Goal: Task Accomplishment & Management: Manage account settings

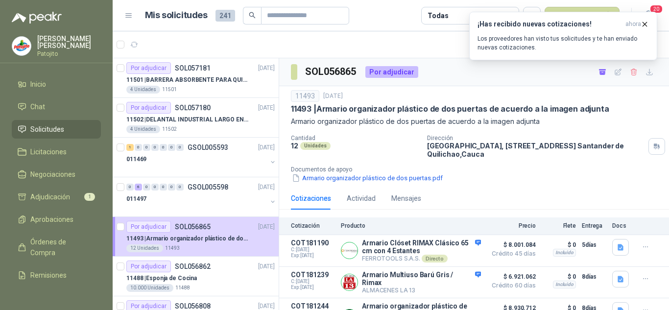
scroll to position [93, 0]
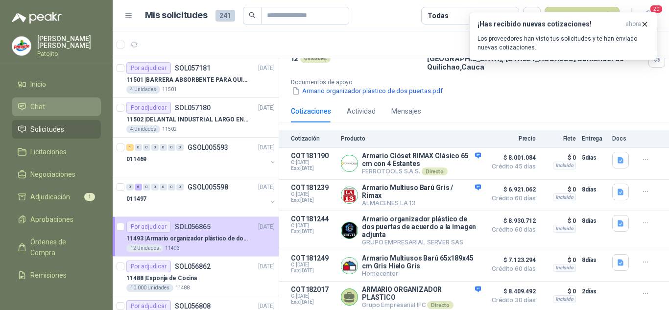
click at [53, 102] on li "Chat" at bounding box center [56, 106] width 77 height 11
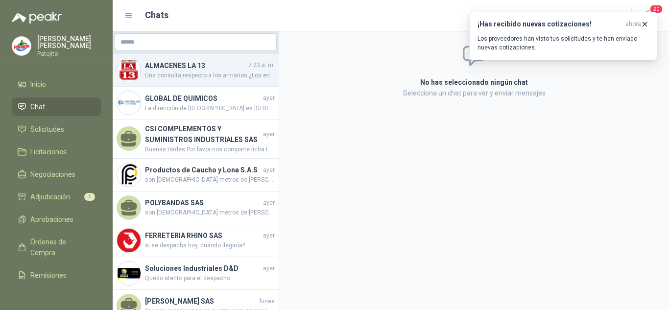
click at [174, 72] on span "Una consulta respecto a los armarios ¿Los entrepaños se pueden retirar?" at bounding box center [210, 75] width 130 height 9
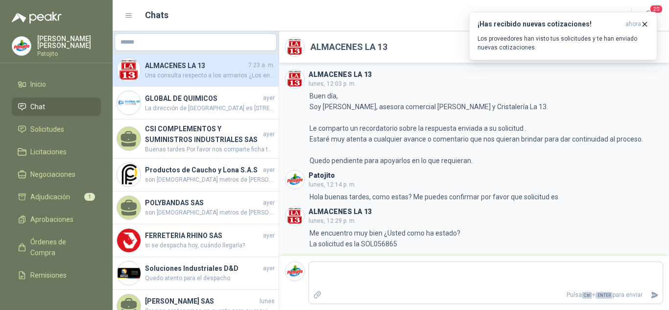
scroll to position [58, 0]
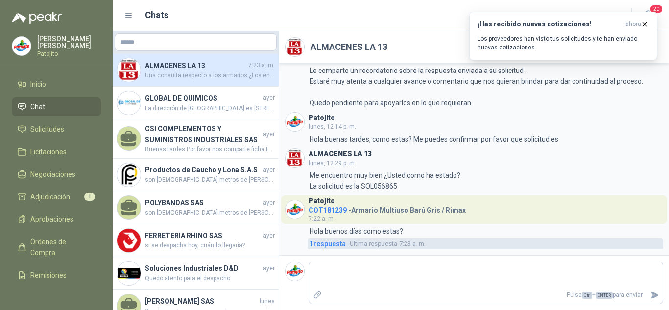
click at [326, 244] on span "1 respuesta" at bounding box center [327, 243] width 36 height 11
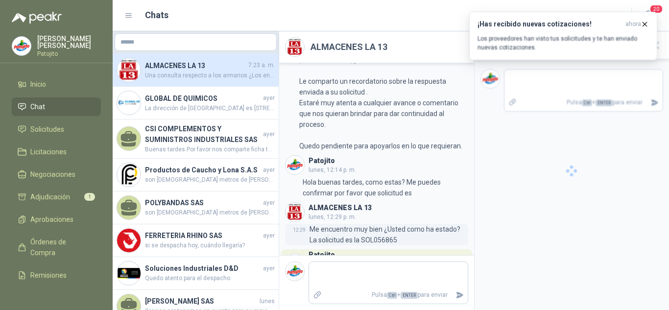
scroll to position [117, 0]
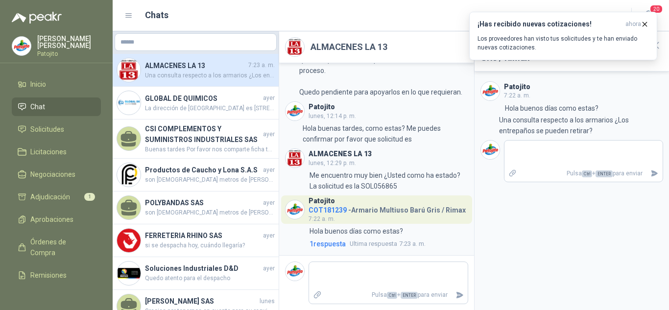
click at [200, 80] on div "ALMACENES LA 13 7:23 a. m. Una consulta respecto a los armarios ¿Los entrepaños…" at bounding box center [196, 70] width 166 height 33
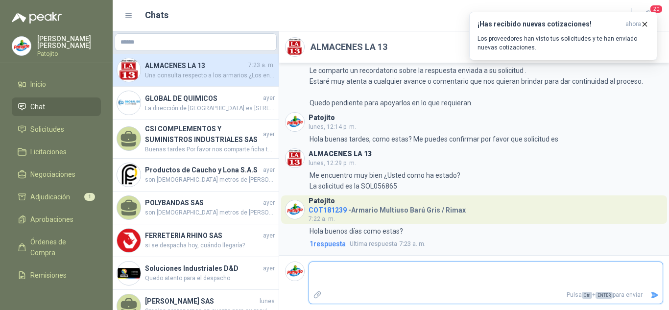
click at [365, 271] on textarea at bounding box center [485, 275] width 353 height 23
click at [432, 285] on textarea at bounding box center [485, 275] width 353 height 23
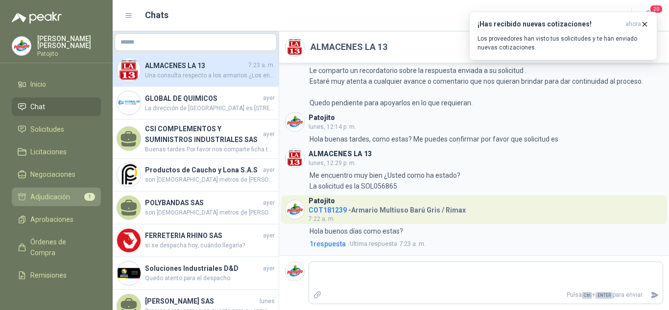
click at [67, 190] on link "Adjudicación 1" at bounding box center [56, 196] width 89 height 19
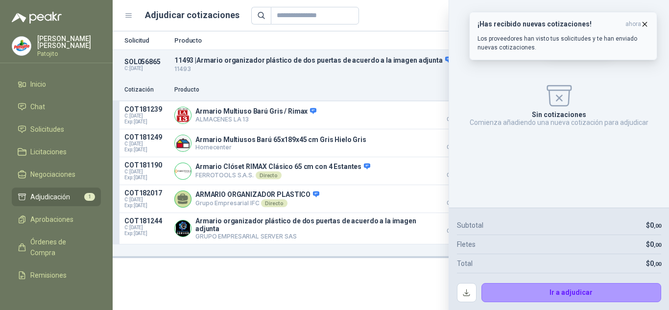
click at [636, 25] on span "ahora" at bounding box center [633, 24] width 16 height 8
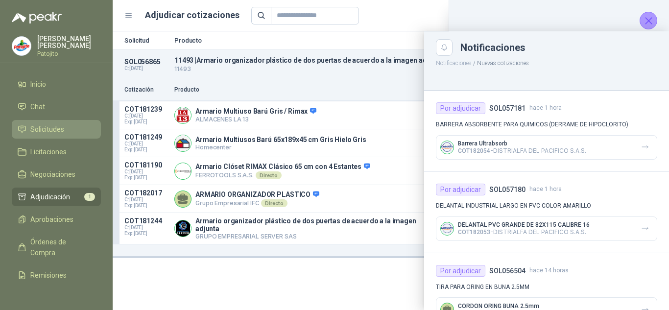
drag, startPoint x: 49, startPoint y: 126, endPoint x: 64, endPoint y: 127, distance: 14.2
click at [49, 126] on span "Solicitudes" at bounding box center [47, 129] width 34 height 11
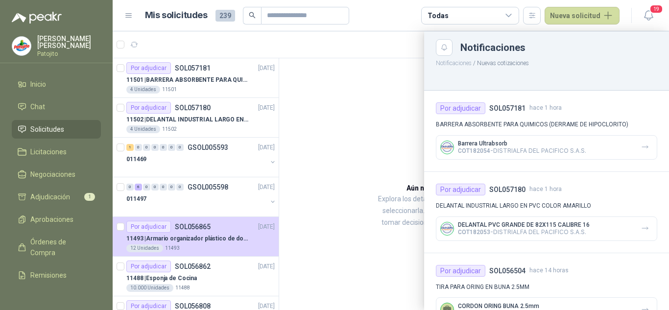
click at [332, 89] on div at bounding box center [391, 170] width 556 height 279
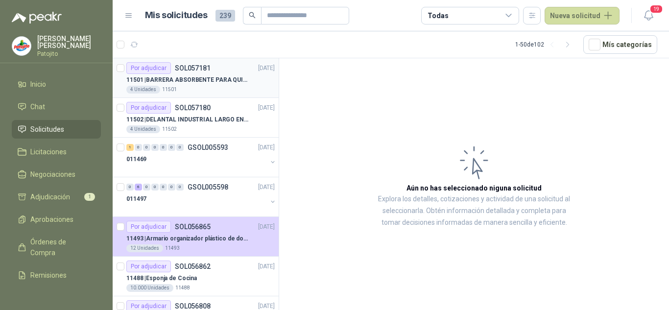
click at [196, 86] on div "4 Unidades 11501" at bounding box center [200, 90] width 148 height 8
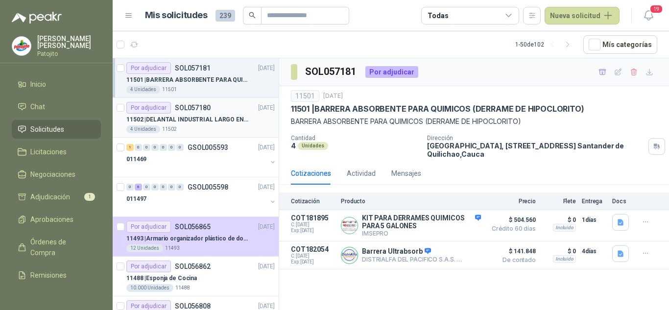
click at [192, 119] on p "11502 | DELANTAL INDUSTRIAL LARGO EN PVC COLOR AMARILLO" at bounding box center [187, 119] width 122 height 9
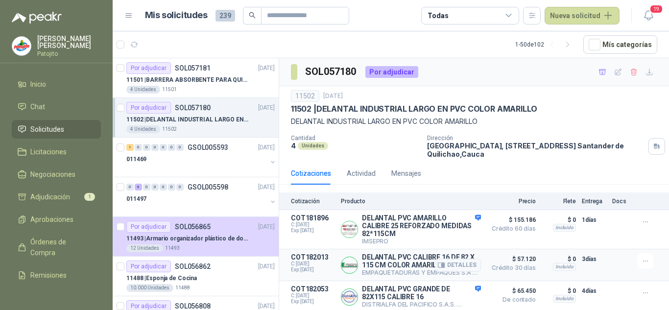
scroll to position [3, 0]
click at [183, 40] on span "1" at bounding box center [182, 40] width 7 height 8
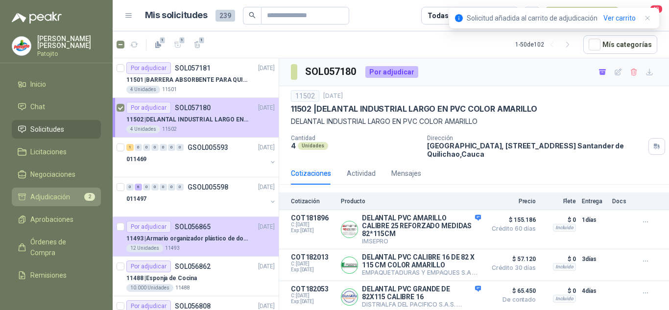
click at [40, 191] on span "Adjudicación" at bounding box center [50, 196] width 40 height 11
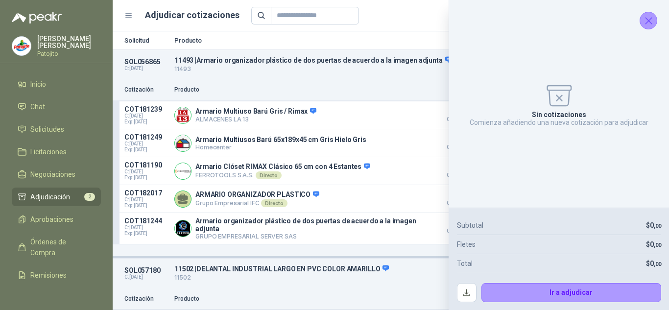
click at [648, 23] on icon "Cerrar" at bounding box center [648, 21] width 12 height 12
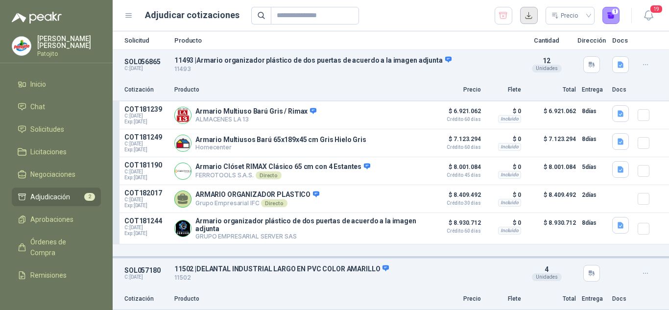
click at [530, 15] on button "button" at bounding box center [529, 16] width 18 height 18
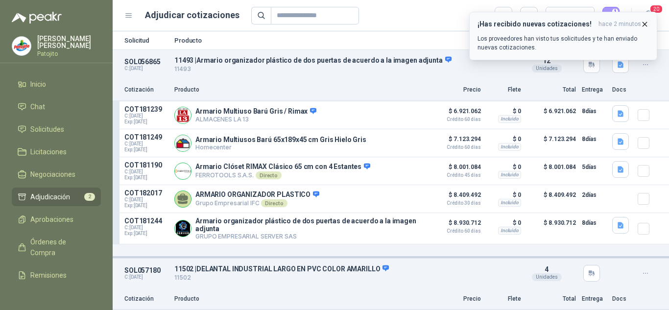
click at [645, 24] on icon "button" at bounding box center [644, 24] width 8 height 8
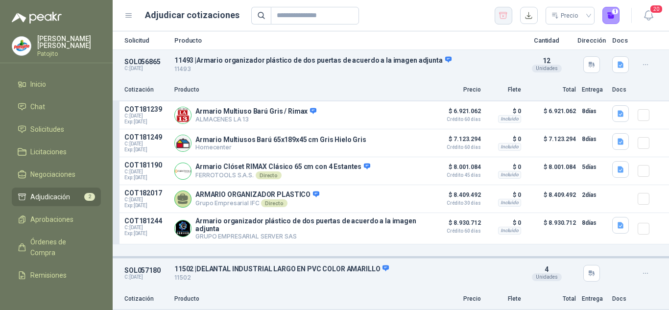
click at [503, 17] on icon "button" at bounding box center [503, 15] width 8 height 6
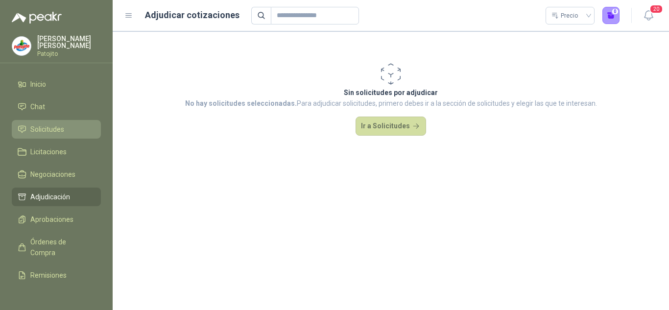
click at [55, 124] on span "Solicitudes" at bounding box center [47, 129] width 34 height 11
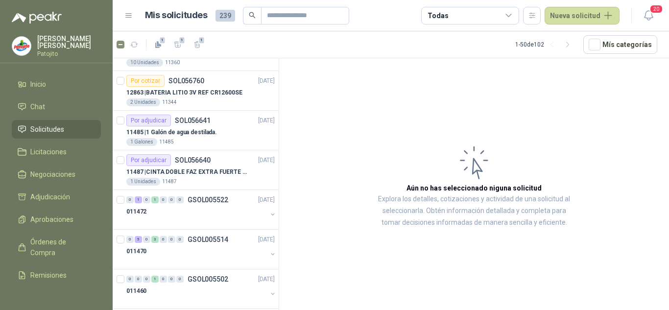
scroll to position [98, 0]
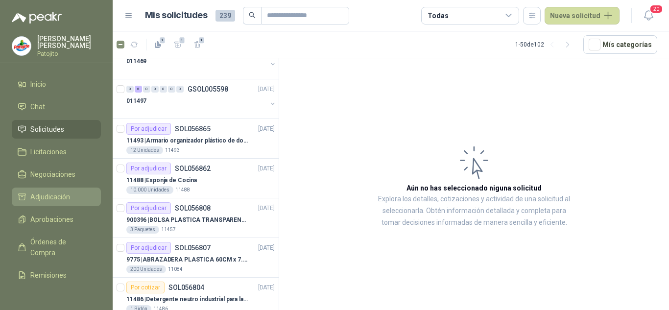
click at [68, 189] on link "Adjudicación" at bounding box center [56, 196] width 89 height 19
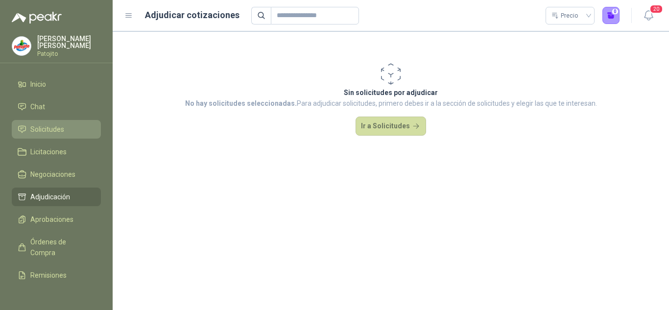
click at [46, 128] on span "Solicitudes" at bounding box center [47, 129] width 34 height 11
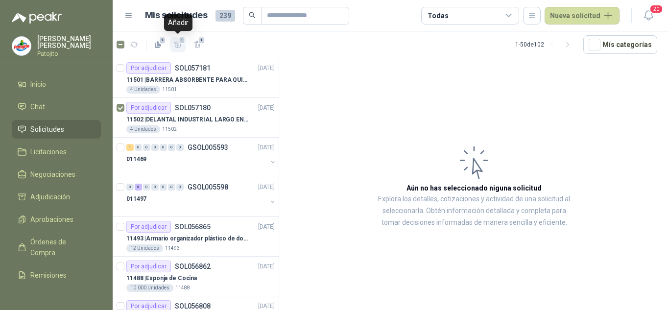
click at [172, 44] on button "1" at bounding box center [178, 45] width 16 height 16
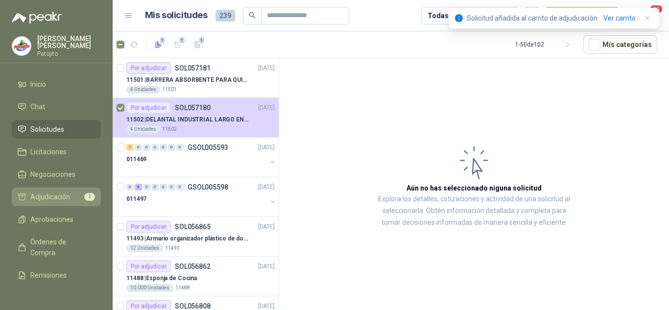
click at [45, 189] on link "Adjudicación 1" at bounding box center [56, 196] width 89 height 19
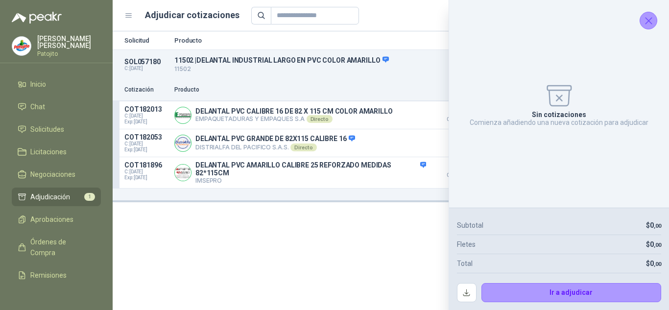
click at [647, 24] on icon "Cerrar" at bounding box center [648, 21] width 12 height 12
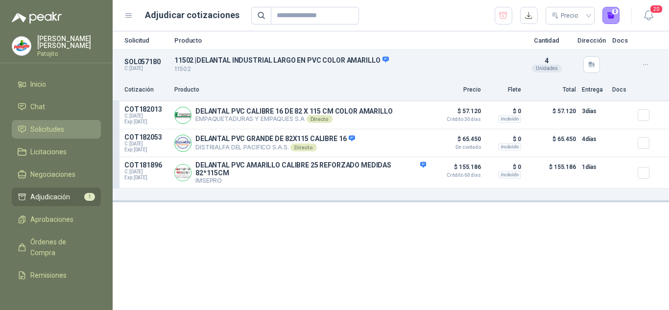
click at [48, 132] on span "Solicitudes" at bounding box center [47, 129] width 34 height 11
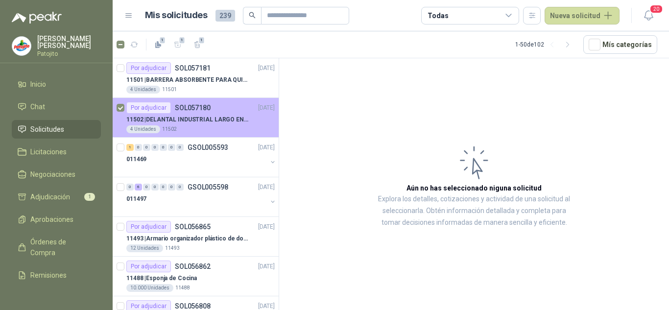
click at [192, 113] on div "Por adjudicar SOL057180" at bounding box center [168, 108] width 84 height 12
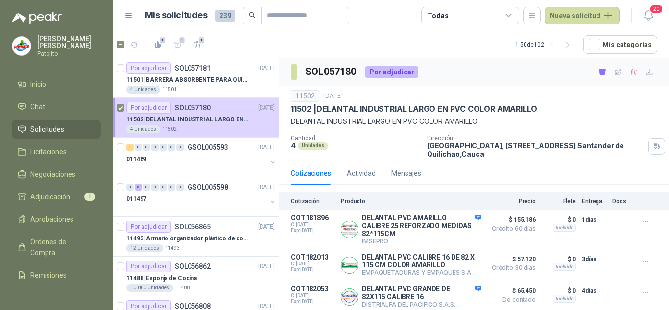
scroll to position [3, 0]
click at [645, 68] on icon "button" at bounding box center [649, 72] width 8 height 8
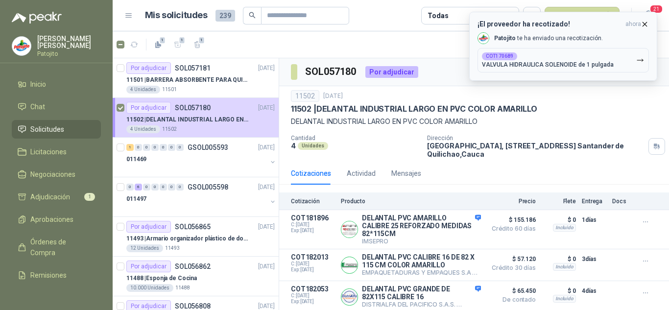
click at [647, 22] on icon "button" at bounding box center [644, 24] width 8 height 8
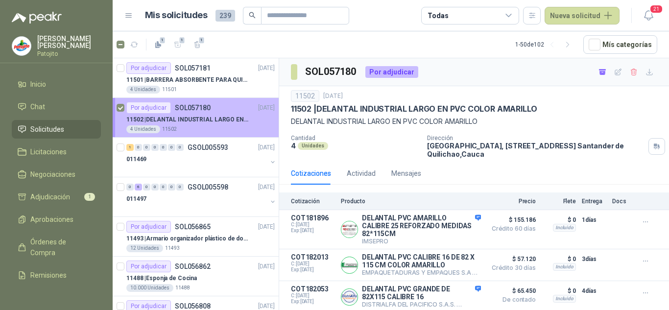
click at [220, 110] on div "Por adjudicar SOL057180 [DATE]" at bounding box center [200, 108] width 148 height 12
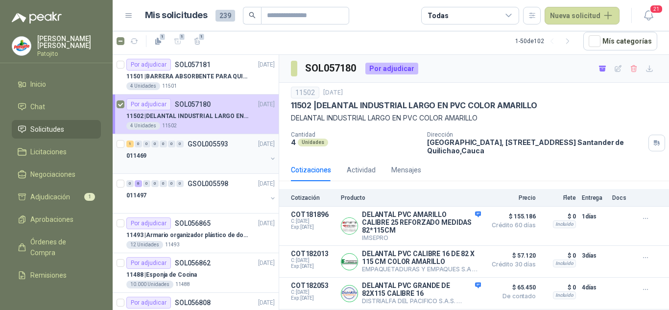
scroll to position [0, 0]
click at [206, 146] on p "GSOL005593" at bounding box center [207, 143] width 41 height 7
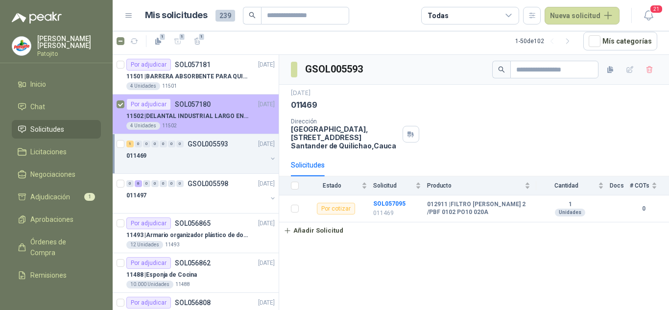
click at [200, 113] on p "11502 | DELANTAL INDUSTRIAL LARGO EN PVC COLOR AMARILLO" at bounding box center [187, 116] width 122 height 9
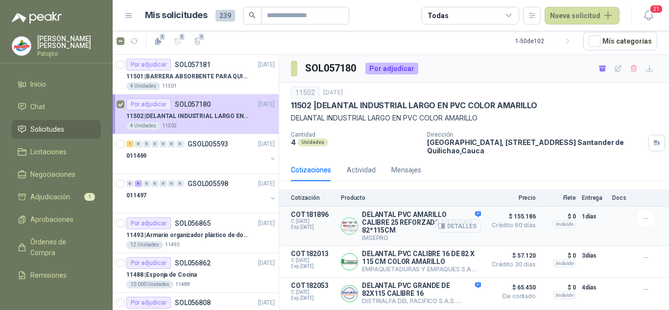
scroll to position [3, 0]
click at [190, 79] on p "11501 | BARRERA ABSORBENTE PARA QUIMICOS (DERRAME DE HIPOCLORITO)" at bounding box center [187, 76] width 122 height 9
